Goal: Task Accomplishment & Management: Manage account settings

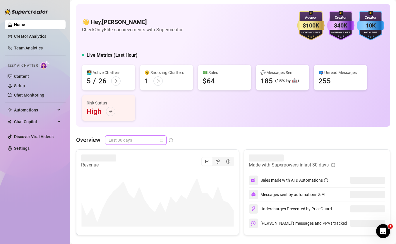
click at [158, 138] on span "Last 30 days" at bounding box center [136, 140] width 54 height 9
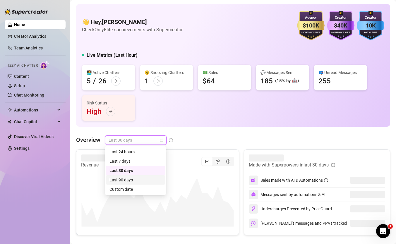
click at [145, 184] on div "Last 90 days" at bounding box center [135, 179] width 59 height 9
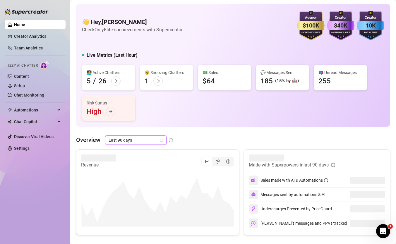
click at [147, 140] on span "Last 90 days" at bounding box center [136, 140] width 54 height 9
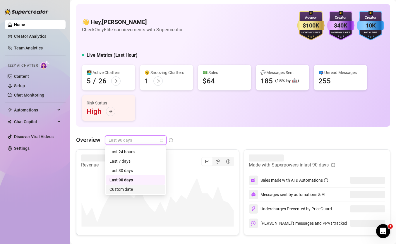
click at [137, 191] on div "Custom date" at bounding box center [136, 189] width 52 height 6
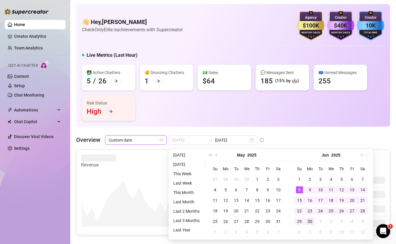
type input "2025-06-30"
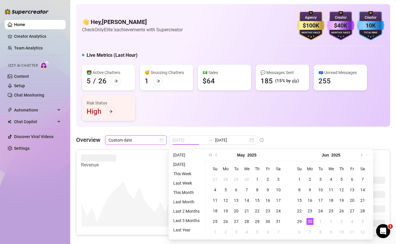
click at [311, 222] on div "30" at bounding box center [310, 221] width 7 height 7
type input "2025-06-17"
type input "2025-05-22"
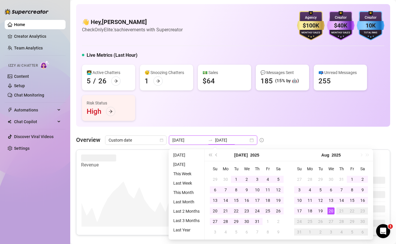
type input "[DATE]"
click at [330, 209] on div "20" at bounding box center [331, 211] width 7 height 7
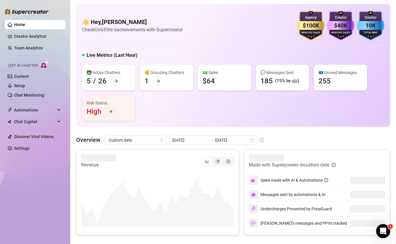
click at [330, 208] on div "Undercharges Prevented by PriceGuard" at bounding box center [290, 208] width 83 height 9
click at [226, 144] on div "2025-05-22 2025-08-20" at bounding box center [213, 140] width 88 height 9
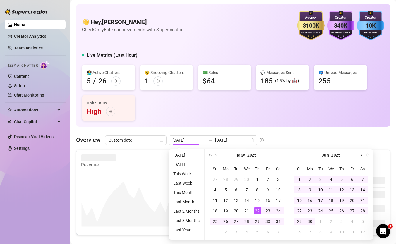
click at [361, 158] on button "Next month (PageDown)" at bounding box center [361, 155] width 6 height 12
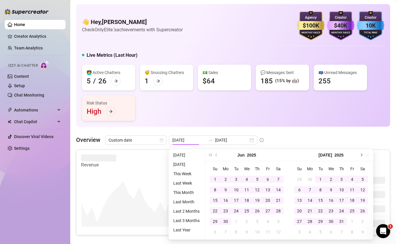
click at [361, 158] on button "Next month (PageDown)" at bounding box center [361, 155] width 6 height 12
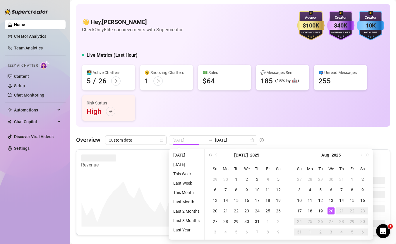
click at [331, 211] on div "20" at bounding box center [331, 211] width 7 height 7
type input "2025-05-22"
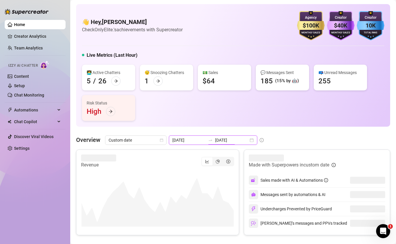
click at [216, 141] on input "[DATE]" at bounding box center [231, 140] width 33 height 6
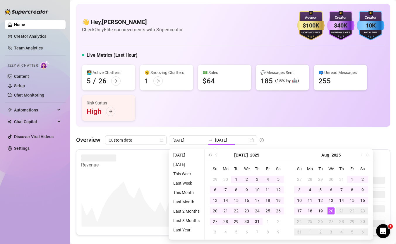
click at [363, 154] on div "Aug 2025" at bounding box center [331, 155] width 84 height 12
click at [360, 155] on div "Aug 2025" at bounding box center [331, 155] width 84 height 12
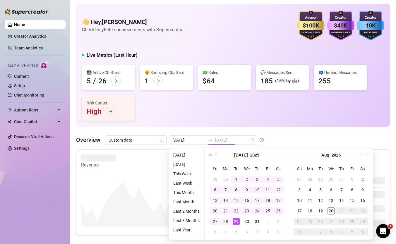
type input "[DATE]"
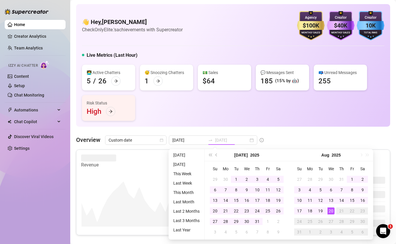
click at [331, 212] on div "20" at bounding box center [331, 211] width 7 height 7
type input "[DATE]"
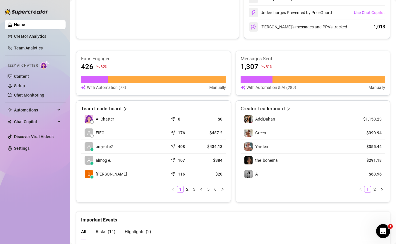
scroll to position [199, 0]
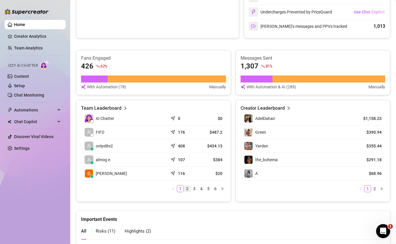
click at [186, 187] on link "2" at bounding box center [187, 189] width 6 height 6
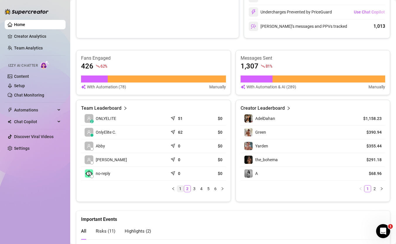
click at [183, 189] on link "1" at bounding box center [180, 189] width 6 height 6
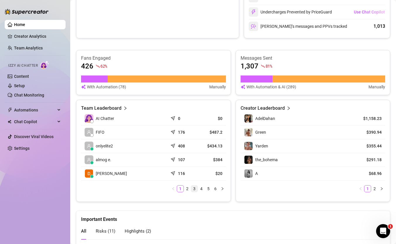
click at [191, 188] on link "3" at bounding box center [194, 189] width 6 height 6
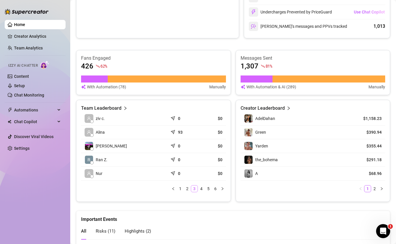
click at [196, 187] on link "3" at bounding box center [194, 189] width 6 height 6
click at [200, 187] on link "4" at bounding box center [201, 189] width 6 height 6
click at [208, 187] on link "5" at bounding box center [208, 189] width 6 height 6
click at [212, 187] on li "6" at bounding box center [215, 188] width 7 height 7
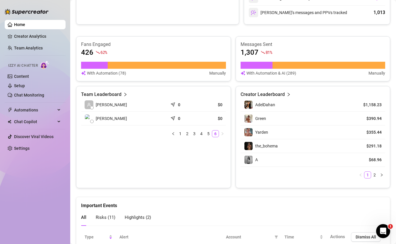
scroll to position [213, 0]
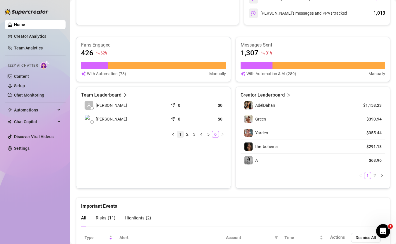
click at [183, 131] on link "1" at bounding box center [180, 134] width 6 height 6
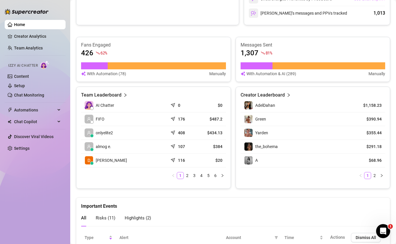
scroll to position [0, 0]
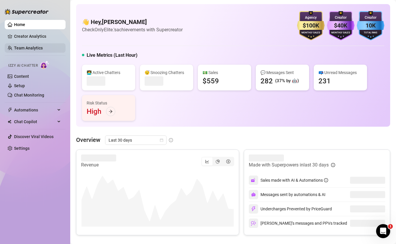
click at [42, 50] on link "Team Analytics" at bounding box center [28, 48] width 29 height 5
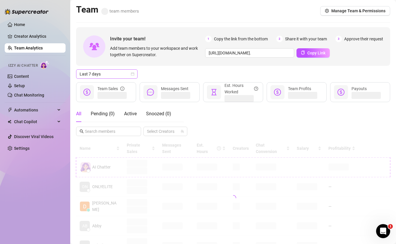
click at [105, 74] on span "Last 7 days" at bounding box center [107, 74] width 54 height 9
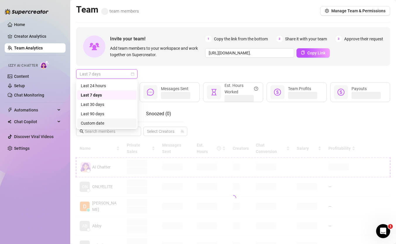
click at [105, 121] on div "Custom date" at bounding box center [107, 123] width 52 height 6
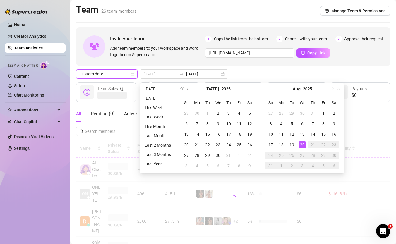
click at [302, 142] on div "20" at bounding box center [302, 144] width 7 height 7
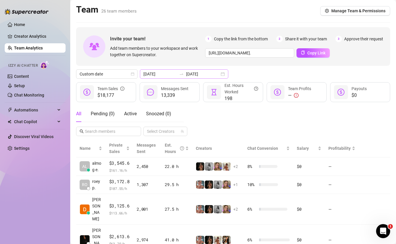
click at [207, 72] on div "[DATE] [DATE]" at bounding box center [184, 73] width 88 height 9
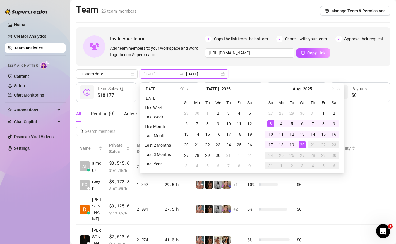
type input "[DATE]"
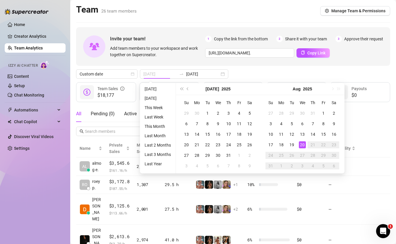
click at [303, 146] on div "20" at bounding box center [302, 144] width 7 height 7
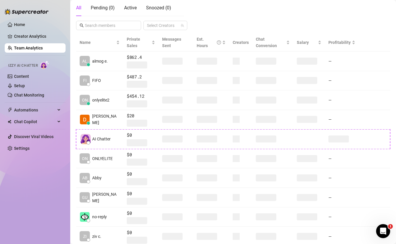
scroll to position [105, 0]
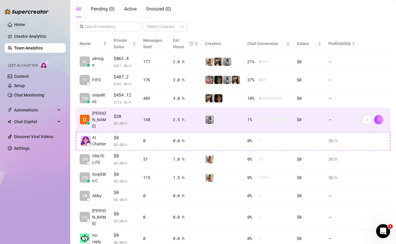
click at [130, 113] on span "$20" at bounding box center [125, 116] width 23 height 7
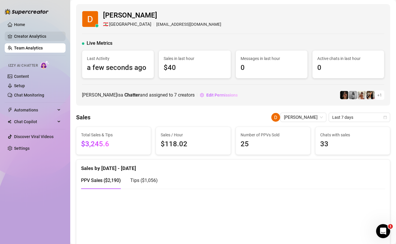
click at [32, 38] on link "Creator Analytics" at bounding box center [37, 36] width 47 height 9
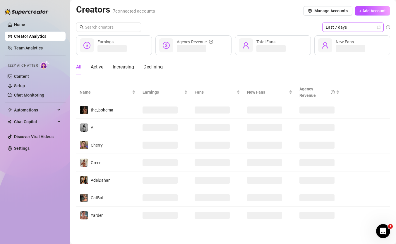
click at [360, 30] on span "Last 7 days" at bounding box center [353, 27] width 54 height 9
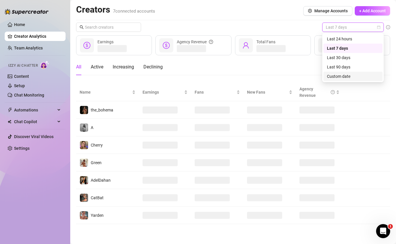
click at [339, 77] on div "Custom date" at bounding box center [353, 76] width 52 height 6
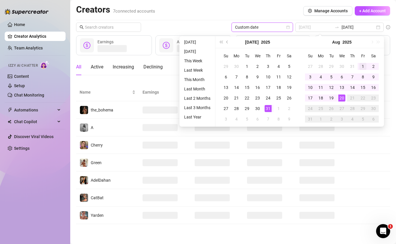
type input "2025-08-01"
click at [362, 65] on div "1" at bounding box center [363, 66] width 7 height 7
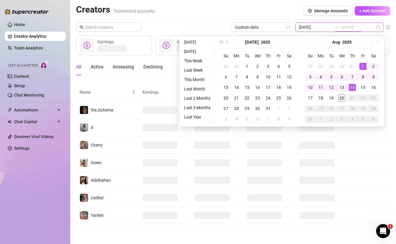
type input "[DATE]"
click at [343, 97] on div "20" at bounding box center [341, 98] width 7 height 7
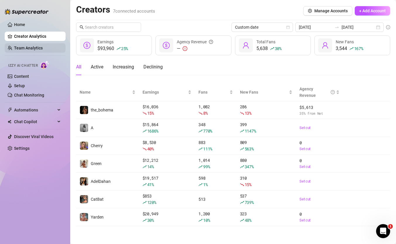
click at [35, 50] on link "Team Analytics" at bounding box center [28, 48] width 29 height 5
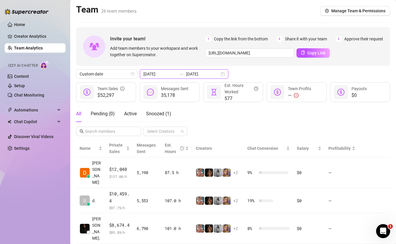
click at [186, 76] on input "[DATE]" at bounding box center [202, 74] width 33 height 6
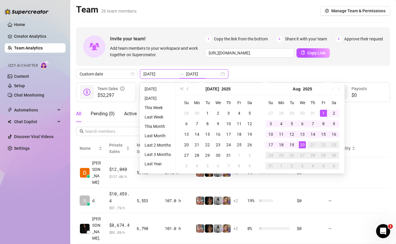
type input "[DATE]"
click at [303, 145] on div "20" at bounding box center [302, 144] width 7 height 7
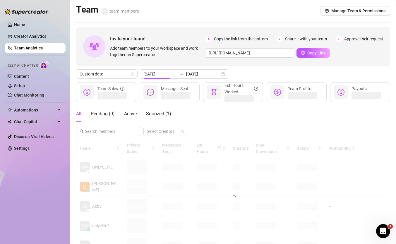
type input "[DATE]"
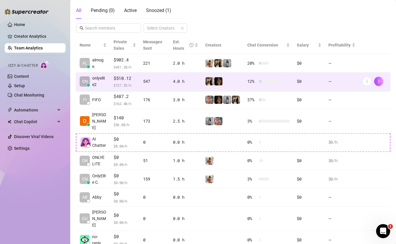
scroll to position [105, 0]
